Goal: Information Seeking & Learning: Learn about a topic

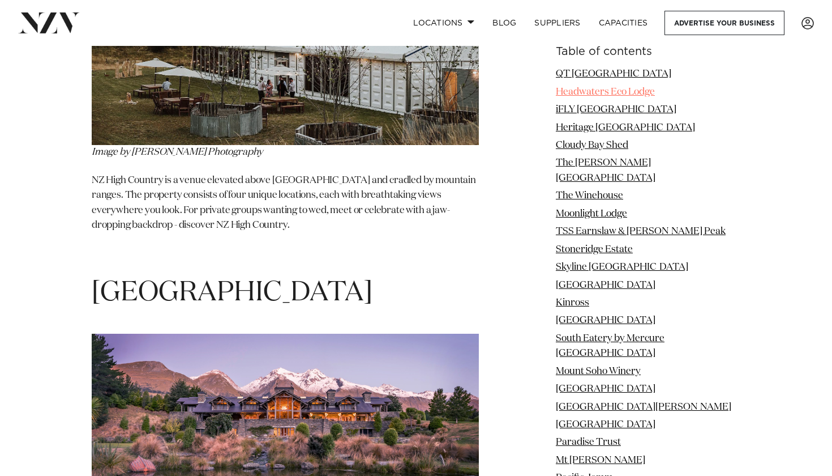
scroll to position [11572, 1]
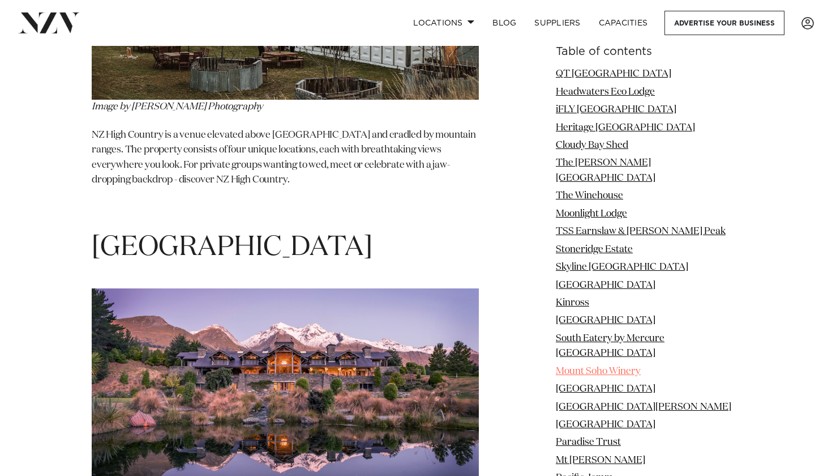
click at [608, 366] on link "Mount Soho Winery" at bounding box center [598, 371] width 85 height 10
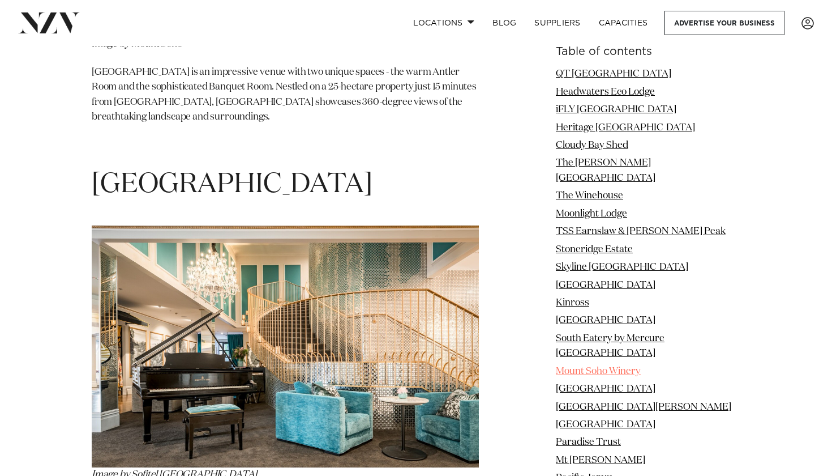
scroll to position [8078, 0]
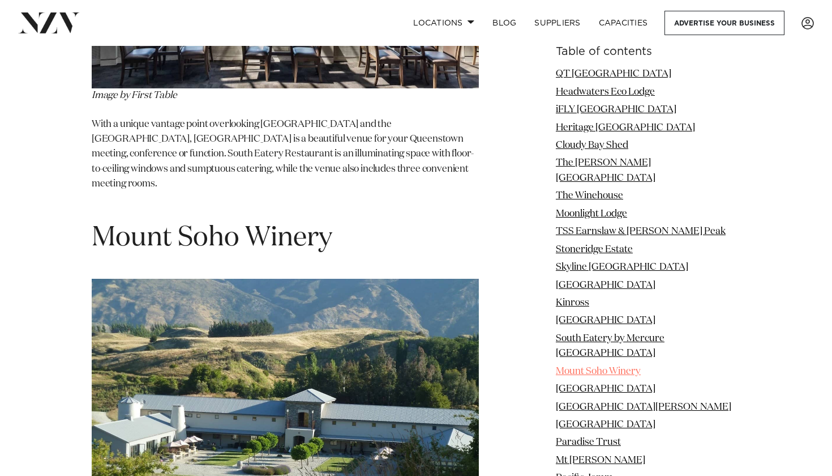
click at [608, 366] on link "Mount Soho Winery" at bounding box center [598, 371] width 85 height 10
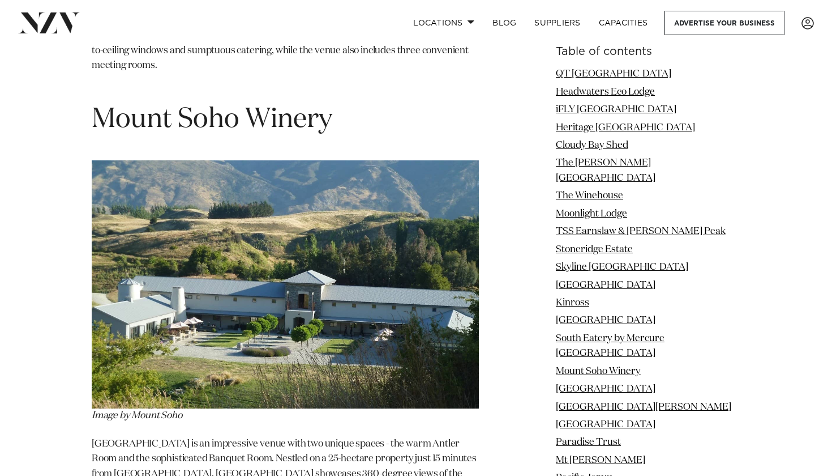
scroll to position [8195, 0]
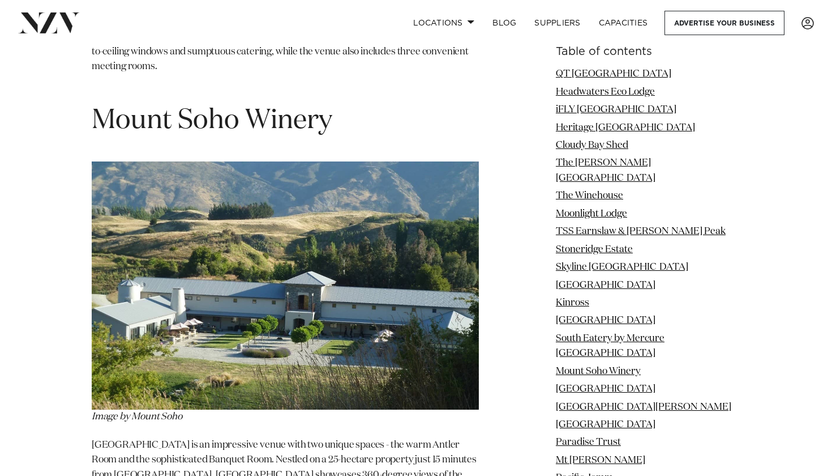
click at [160, 163] on img at bounding box center [285, 285] width 387 height 248
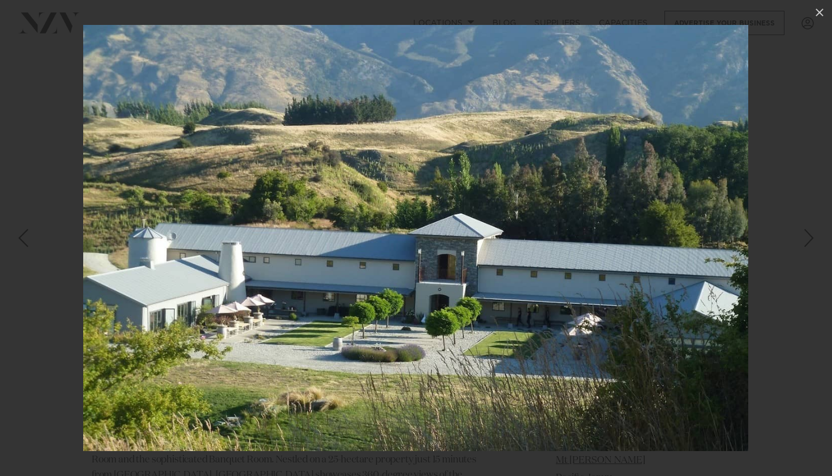
click at [820, 247] on link at bounding box center [813, 238] width 40 height 57
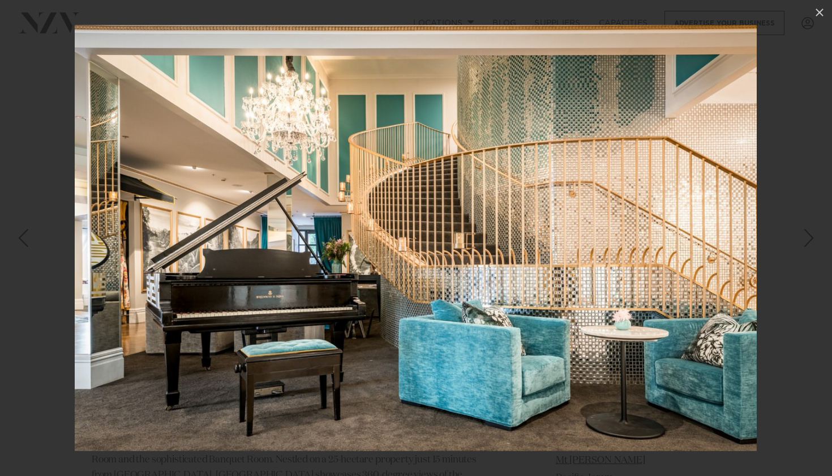
click at [35, 247] on link at bounding box center [20, 238] width 40 height 57
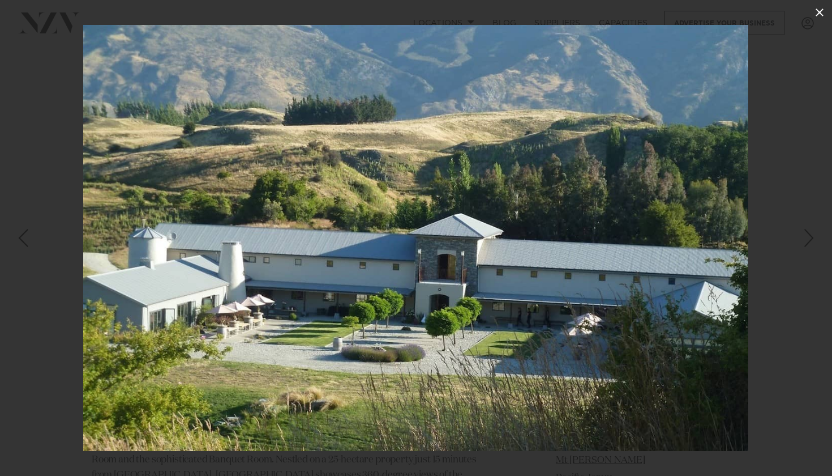
click at [818, 8] on icon at bounding box center [820, 13] width 14 height 14
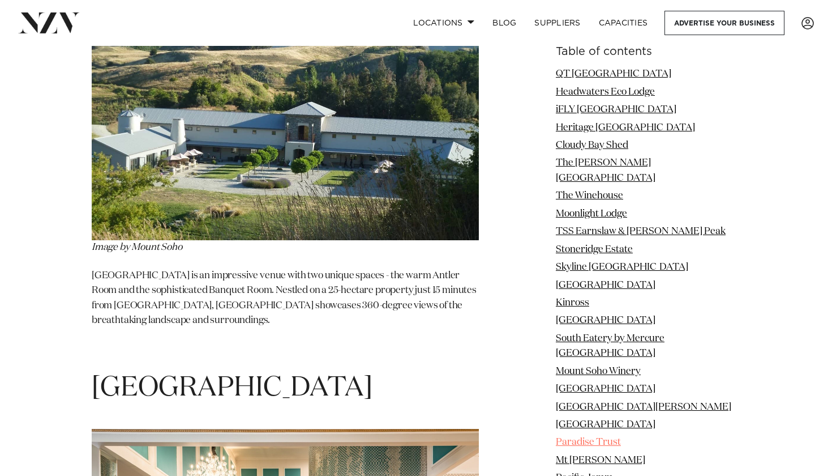
scroll to position [8365, 0]
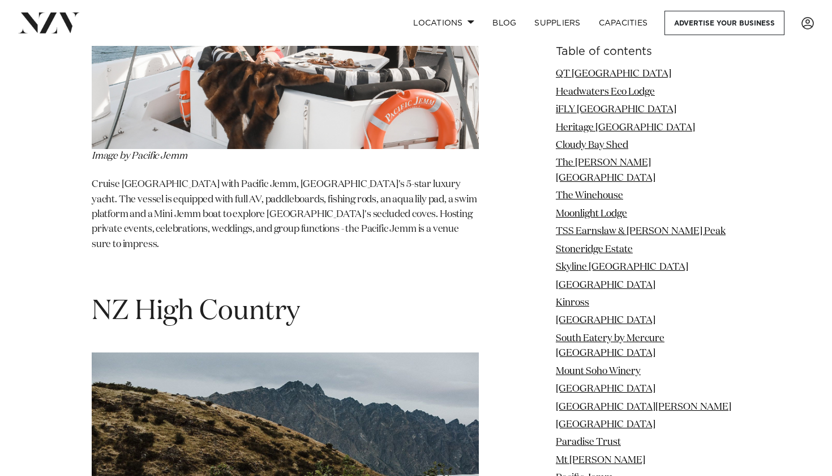
click at [272, 352] on img at bounding box center [285, 481] width 387 height 258
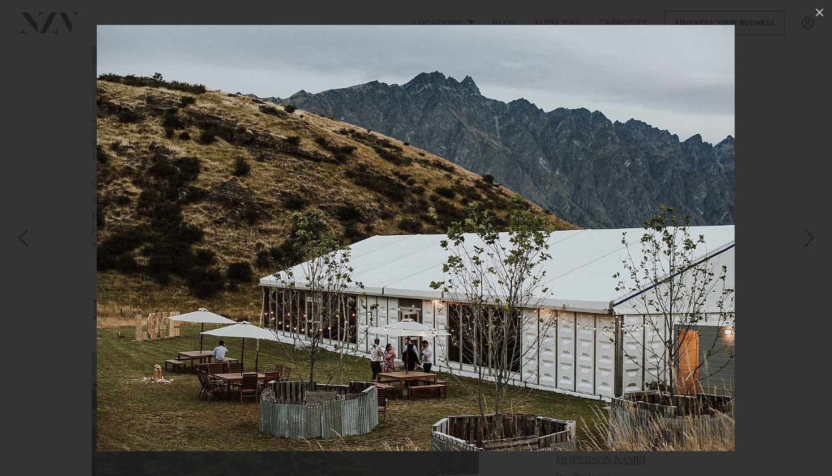
click at [272, 311] on img at bounding box center [416, 238] width 638 height 426
click at [35, 387] on div at bounding box center [416, 238] width 832 height 476
